Goal: Check status

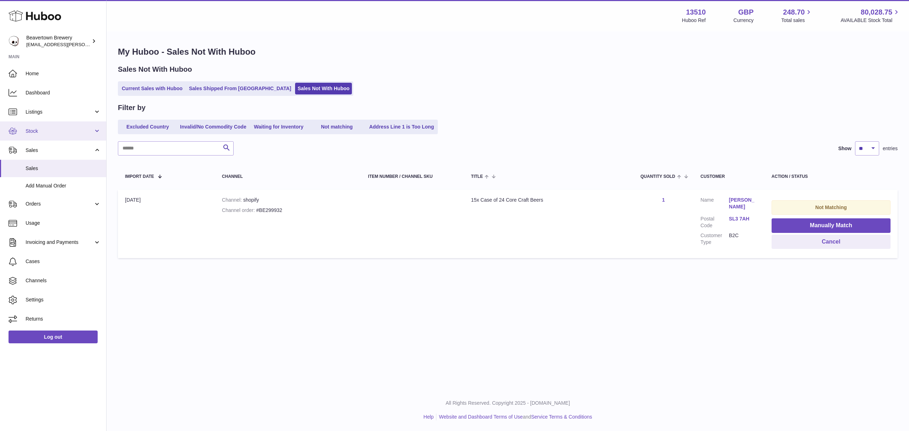
drag, startPoint x: 37, startPoint y: 132, endPoint x: 43, endPoint y: 140, distance: 9.6
click at [37, 132] on span "Stock" at bounding box center [60, 131] width 68 height 7
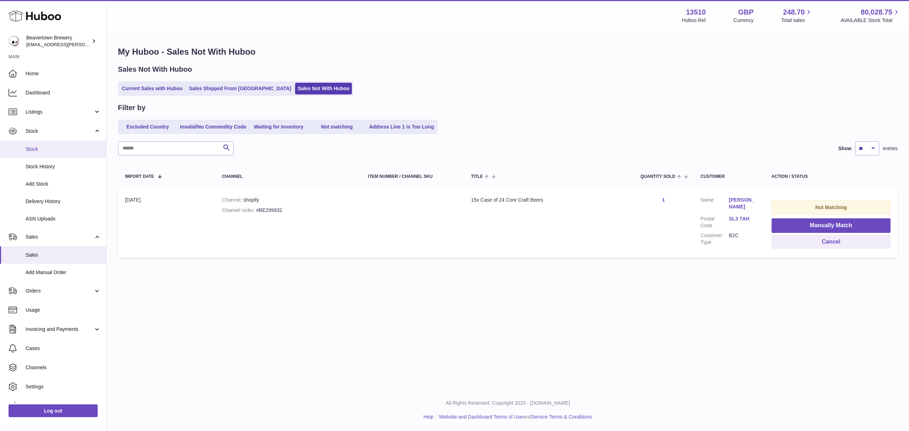
click at [43, 144] on link "Stock" at bounding box center [53, 149] width 106 height 17
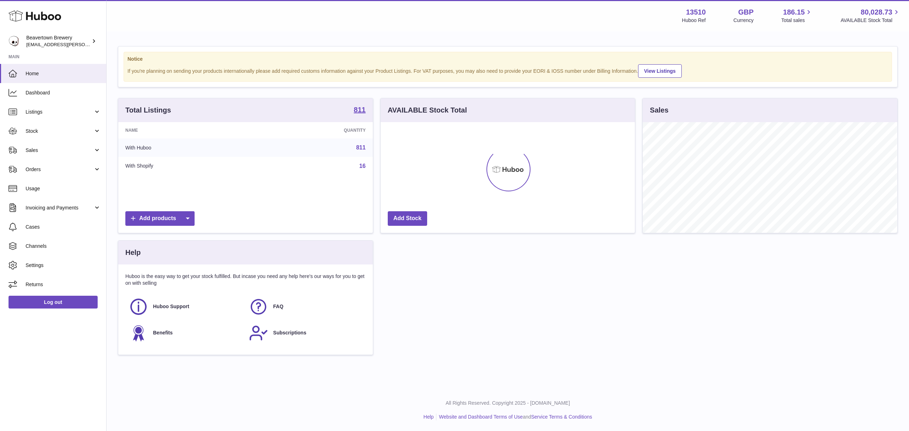
scroll to position [111, 254]
click at [30, 131] on span "Stock" at bounding box center [60, 131] width 68 height 7
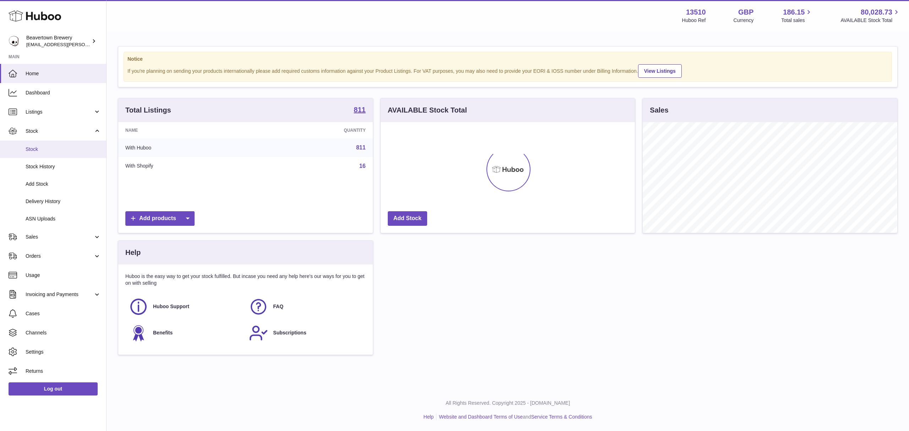
click at [33, 148] on span "Stock" at bounding box center [63, 149] width 75 height 7
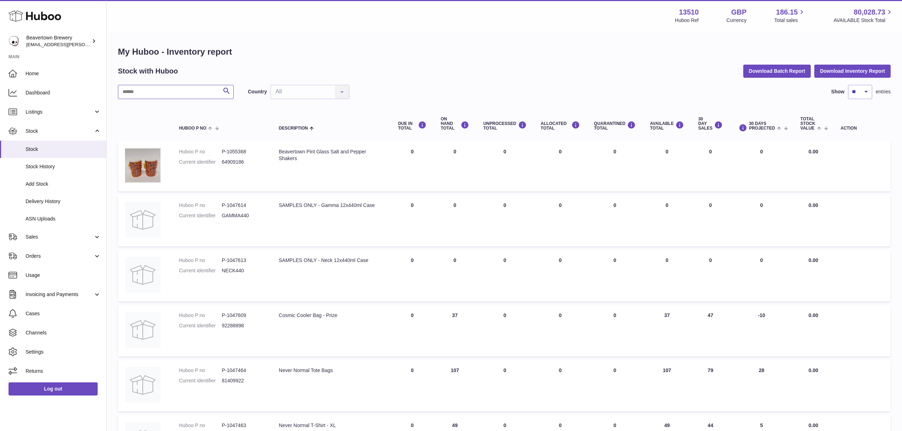
click at [162, 97] on input "text" at bounding box center [176, 92] width 116 height 14
type input "*****"
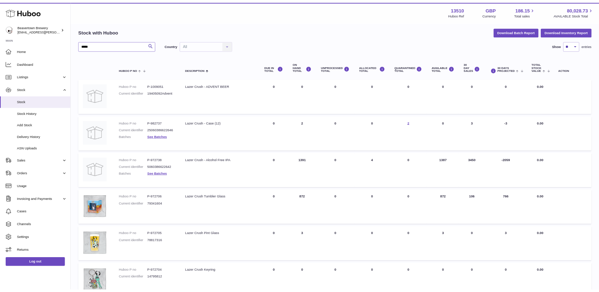
scroll to position [47, 0]
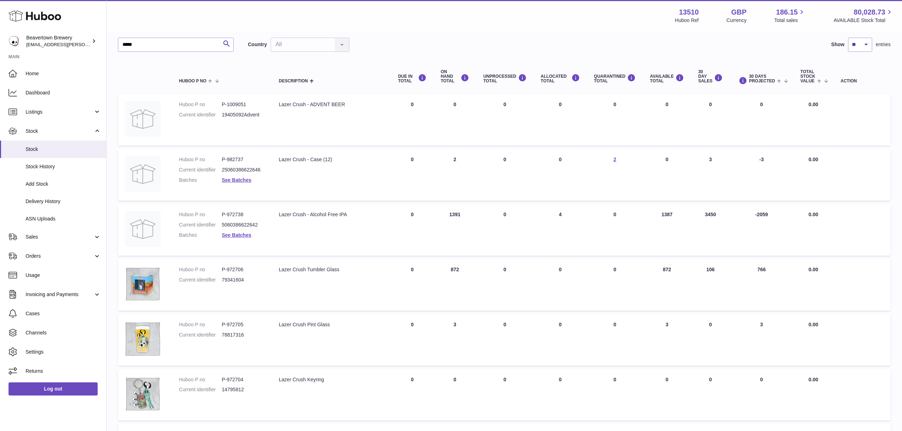
click at [238, 229] on dl "Huboo P no P-972738 Current identifier 5060386622642 Batches See Batches" at bounding box center [222, 226] width 86 height 31
click at [239, 233] on link "See Batches" at bounding box center [236, 235] width 29 height 6
click at [393, 383] on div at bounding box center [451, 215] width 902 height 431
